Goal: Task Accomplishment & Management: Use online tool/utility

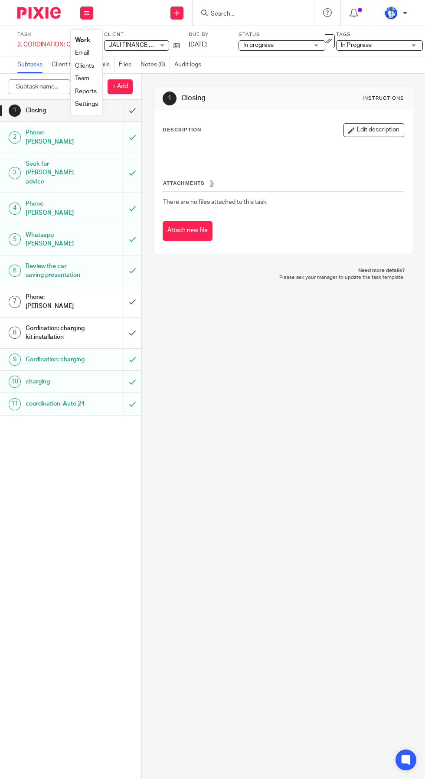
click at [90, 45] on li "Work" at bounding box center [86, 40] width 23 height 13
click at [92, 45] on li "Work" at bounding box center [86, 40] width 23 height 13
click at [82, 41] on link "Work" at bounding box center [82, 40] width 15 height 6
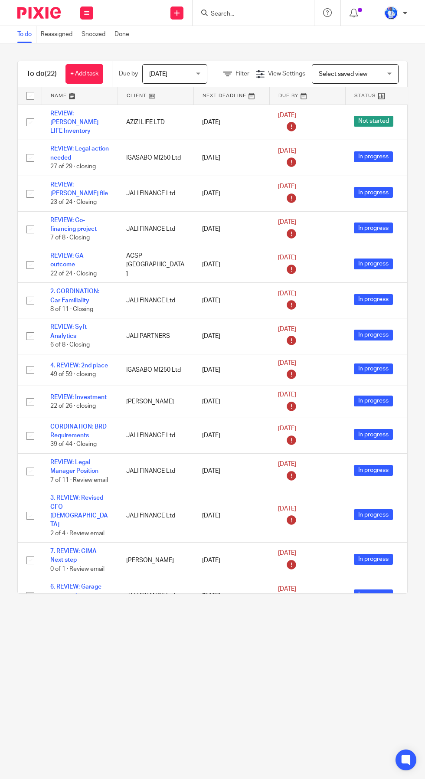
click at [68, 97] on link at bounding box center [79, 95] width 75 height 17
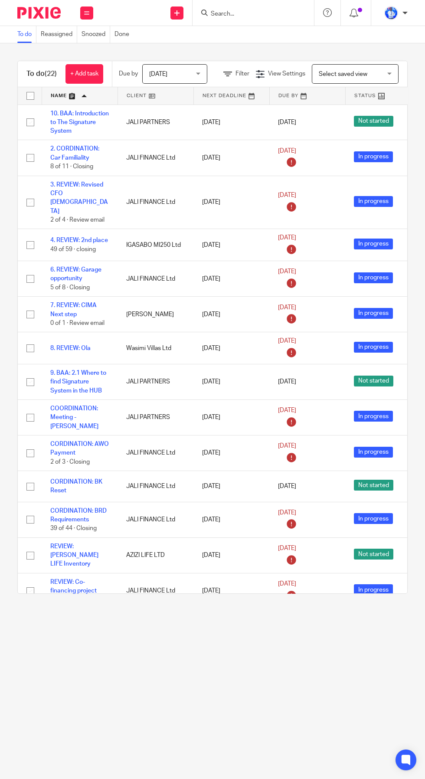
click at [89, 75] on link "+ Add task" at bounding box center [84, 74] width 38 height 20
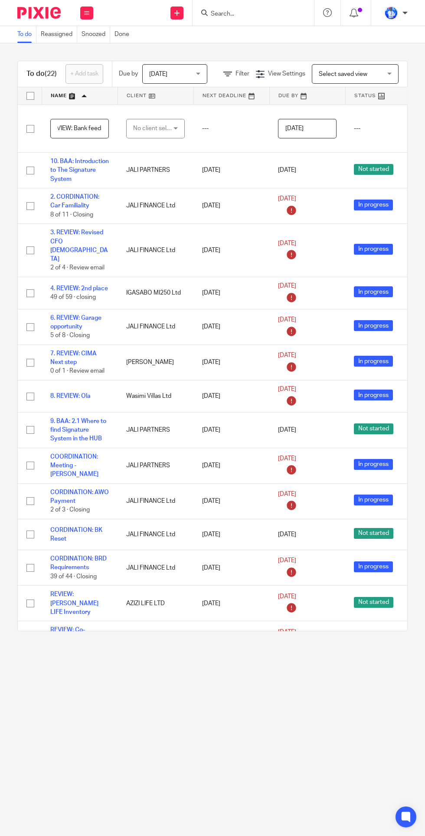
scroll to position [0, 11]
type input "REVIEW: Bank feeds"
click at [162, 128] on div "No client selected" at bounding box center [153, 128] width 41 height 18
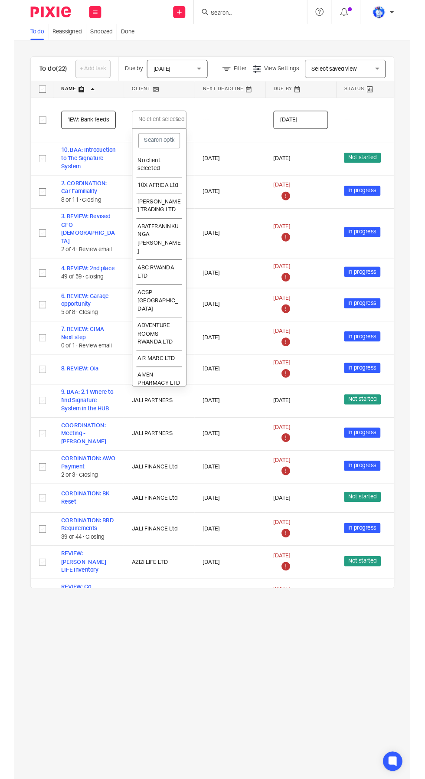
scroll to position [0, 0]
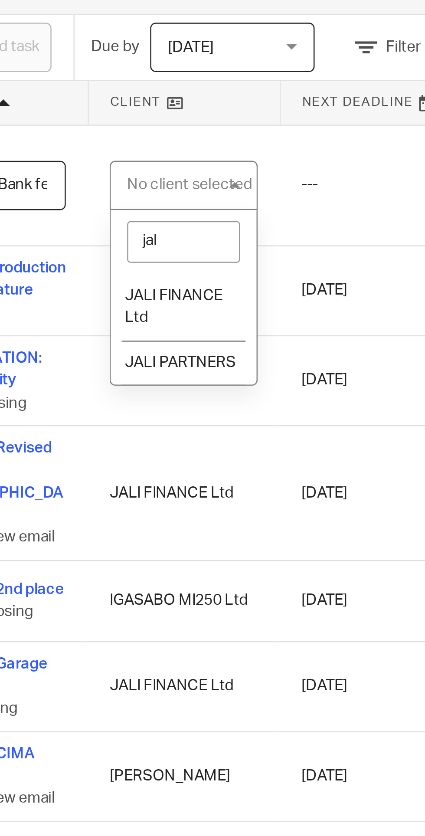
type input "jali"
click at [164, 192] on li "JALI PARTNERS" at bounding box center [156, 199] width 58 height 18
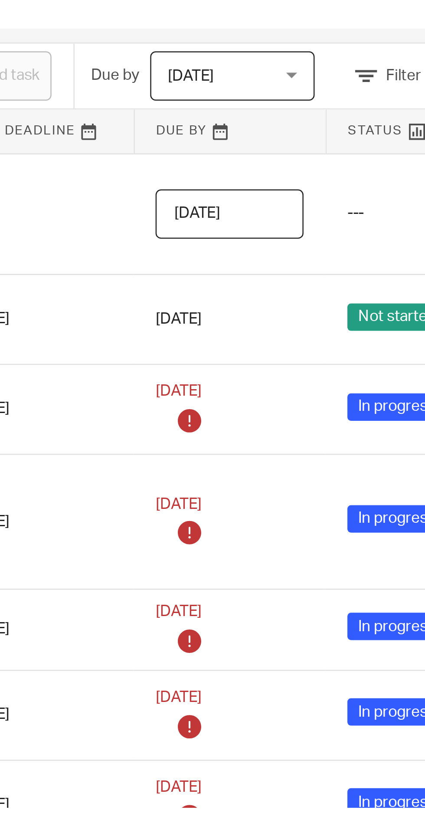
scroll to position [0, 145]
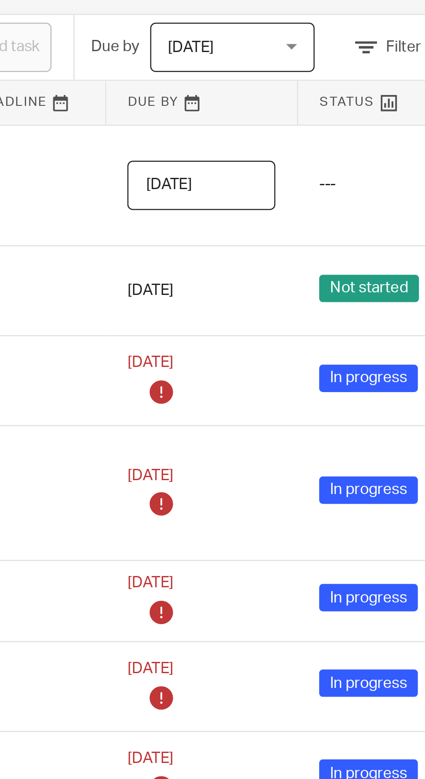
click at [182, 128] on input "[DATE]" at bounding box center [162, 129] width 59 height 20
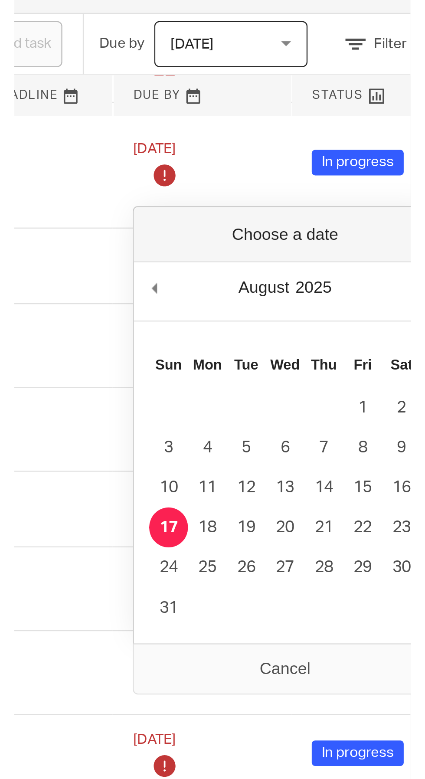
scroll to position [126, 145]
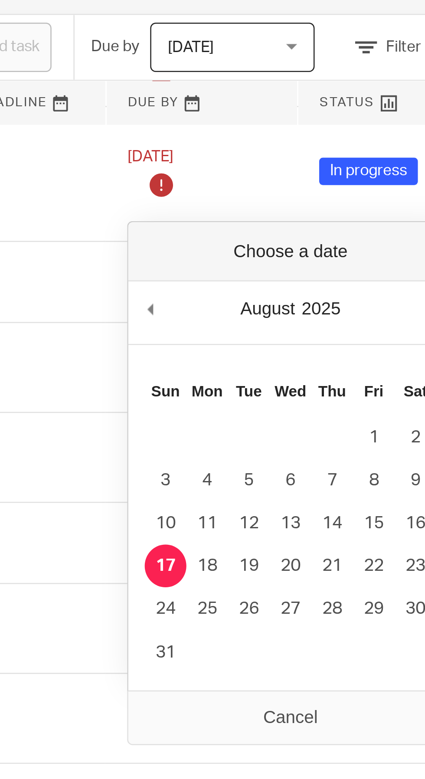
type input "[DATE]"
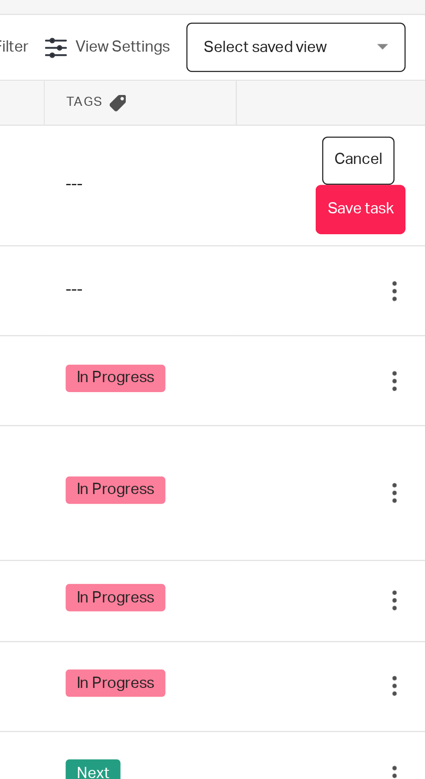
scroll to position [0, 0]
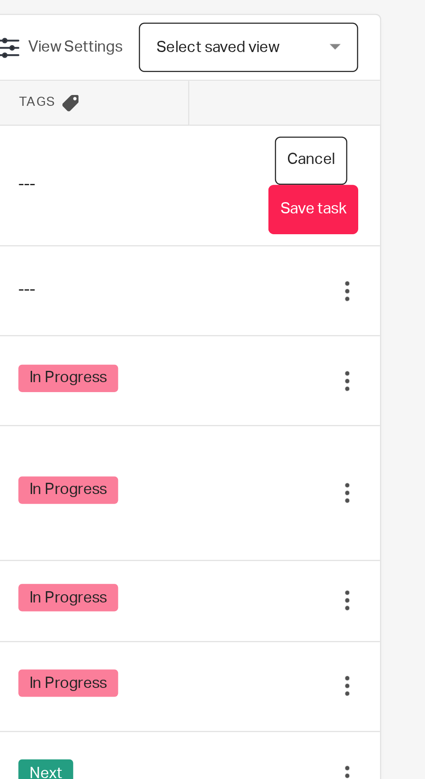
click at [388, 139] on button "Save task" at bounding box center [381, 138] width 36 height 20
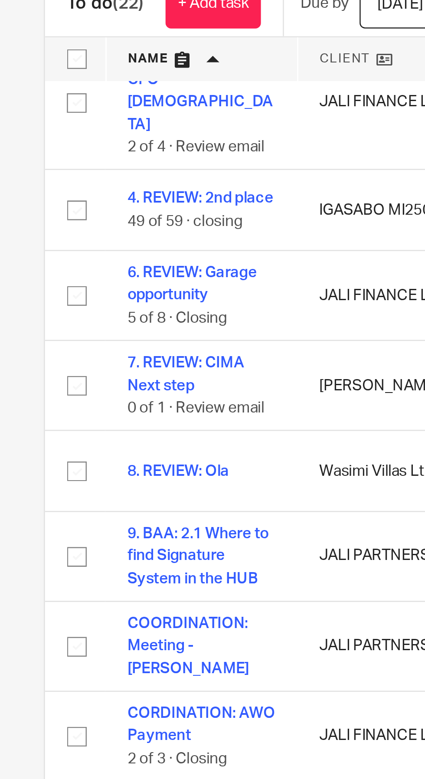
scroll to position [97, 0]
